Goal: Task Accomplishment & Management: Use online tool/utility

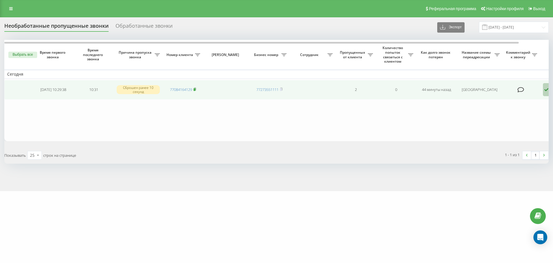
click at [195, 88] on rect at bounding box center [195, 89] width 2 height 3
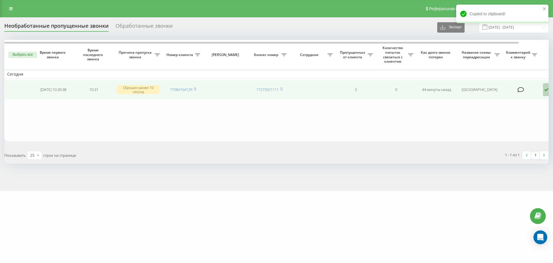
click at [546, 93] on icon at bounding box center [546, 89] width 7 height 13
click at [527, 111] on span "Связался с клиентом с помощью другого канала" at bounding box center [518, 111] width 97 height 5
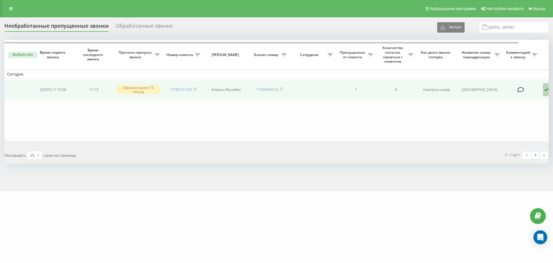
click at [544, 95] on icon at bounding box center [546, 89] width 7 height 13
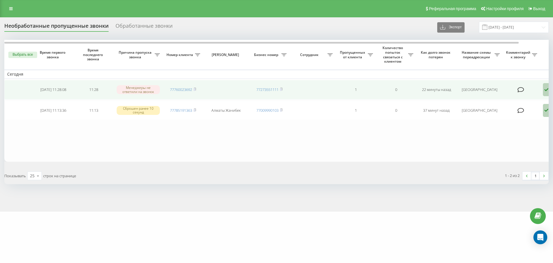
click at [197, 90] on td "77760023692" at bounding box center [183, 90] width 40 height 20
click at [197, 89] on td "77760023692" at bounding box center [183, 90] width 40 height 20
click at [195, 89] on rect at bounding box center [195, 89] width 2 height 3
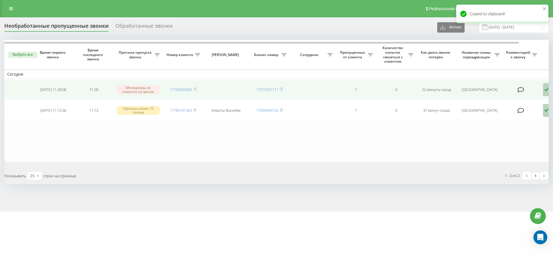
click at [545, 91] on icon at bounding box center [546, 89] width 7 height 13
click at [538, 98] on div "Не удалось связаться" at bounding box center [521, 101] width 110 height 10
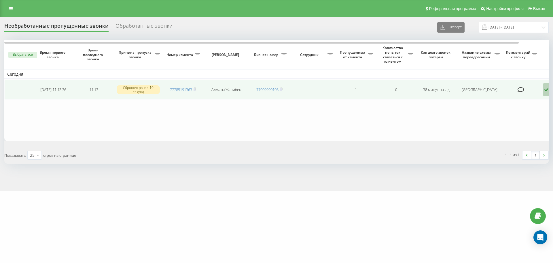
click at [545, 93] on icon at bounding box center [546, 89] width 7 height 13
click at [538, 111] on span "Связался с клиентом с помощью другого канала" at bounding box center [518, 111] width 97 height 5
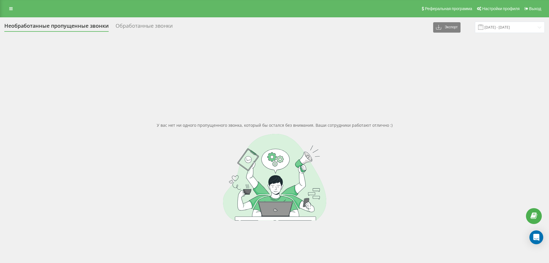
click at [42, 26] on div "Необработанные пропущенные звонки" at bounding box center [56, 27] width 104 height 9
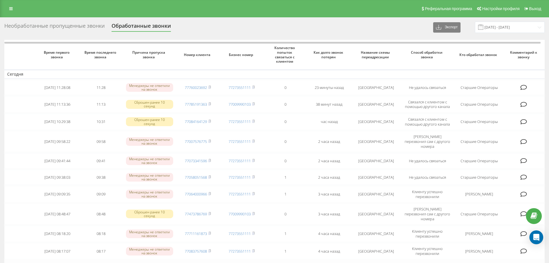
click at [80, 29] on div "Необработанные пропущенные звонки" at bounding box center [54, 27] width 100 height 9
click at [80, 26] on div "Необработанные пропущенные звонки" at bounding box center [54, 27] width 100 height 9
